Goal: Transaction & Acquisition: Obtain resource

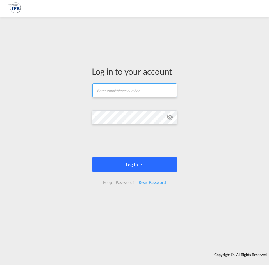
type input "[PERSON_NAME][EMAIL_ADDRESS][DOMAIN_NAME]"
click at [108, 163] on button "Log In" at bounding box center [135, 164] width 86 height 14
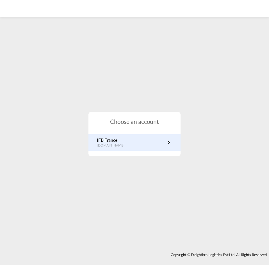
click at [132, 143] on link "IFB France [DOMAIN_NAME]" at bounding box center [134, 142] width 75 height 11
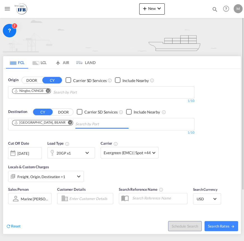
click at [86, 126] on input "Chips input." at bounding box center [101, 123] width 53 height 9
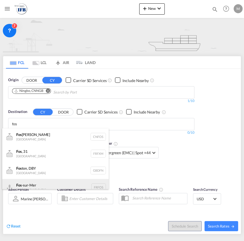
type input "fos"
click at [24, 183] on div "Fos -sur-Mer France FRFOS" at bounding box center [55, 187] width 107 height 17
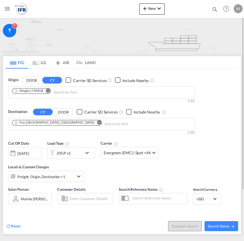
click at [76, 157] on div "20GP x1" at bounding box center [65, 152] width 35 height 11
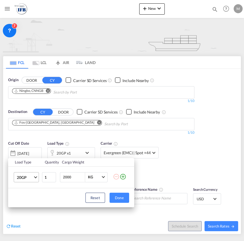
click at [26, 179] on span "20GP" at bounding box center [25, 177] width 16 height 6
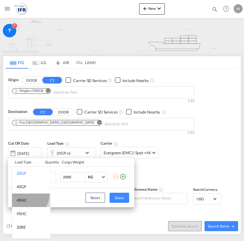
click at [23, 193] on md-option "40HC" at bounding box center [31, 199] width 38 height 13
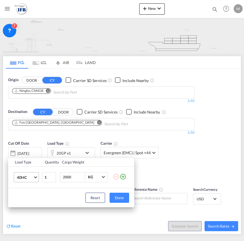
click at [30, 182] on md-select "40HC" at bounding box center [26, 177] width 25 height 10
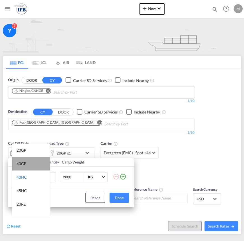
click at [31, 161] on md-option "40GP" at bounding box center [31, 163] width 38 height 13
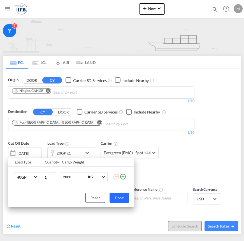
click at [124, 194] on button "Done" at bounding box center [120, 197] width 20 height 10
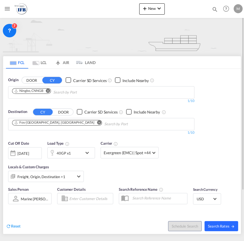
click at [224, 230] on button "Search Rates" at bounding box center [222, 226] width 34 height 10
type input "CNNGB to FRFOS / 10 Oct 2025"
